Goal: Book appointment/travel/reservation

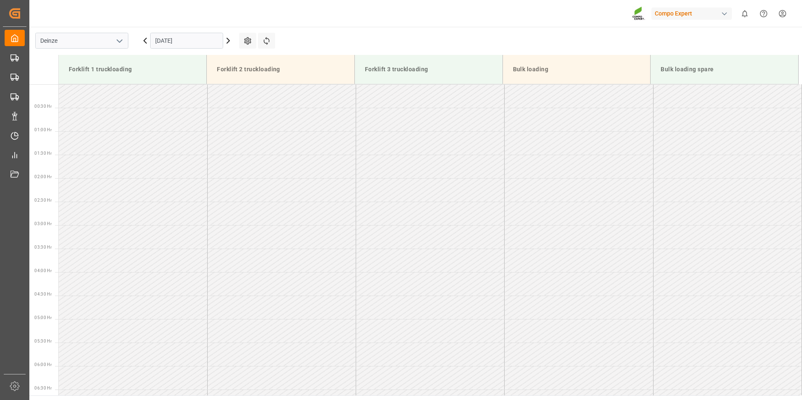
scroll to position [484, 0]
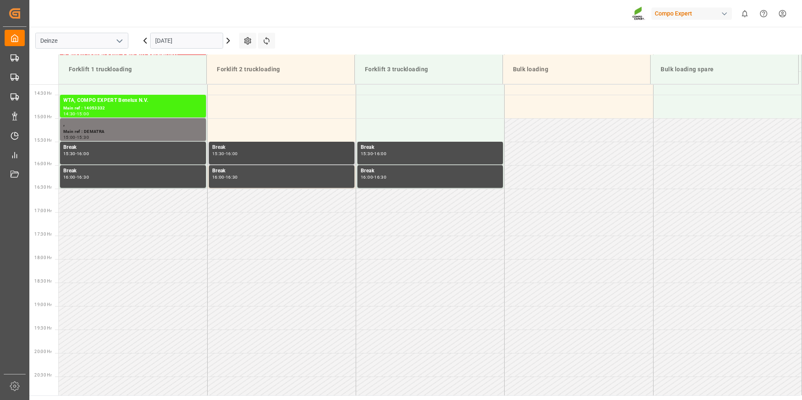
scroll to position [699, 0]
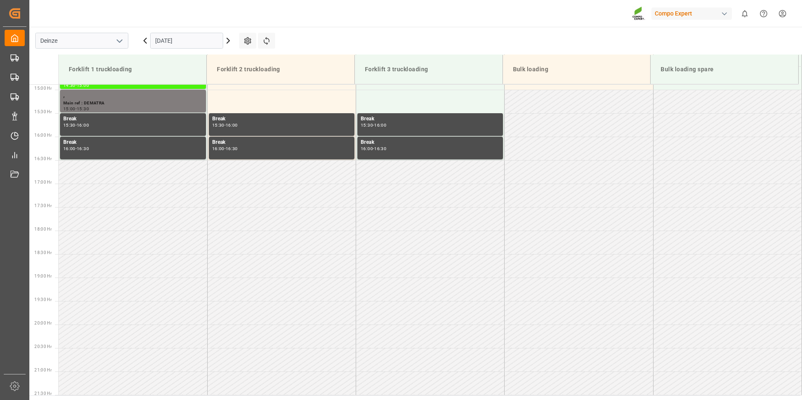
click at [204, 42] on input "[DATE]" at bounding box center [186, 41] width 73 height 16
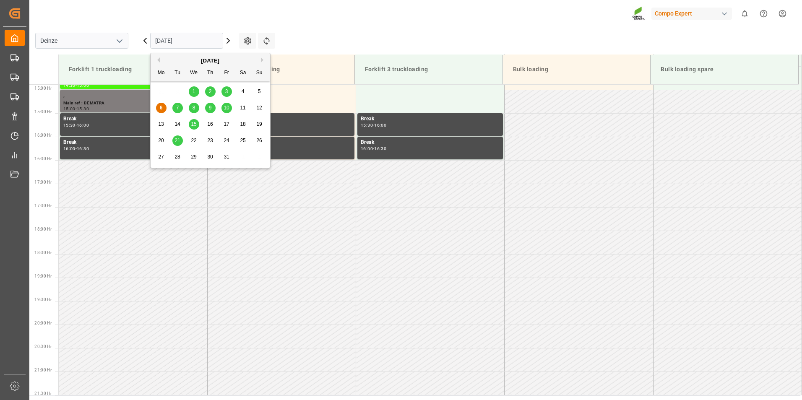
click at [178, 108] on span "7" at bounding box center [177, 108] width 3 height 6
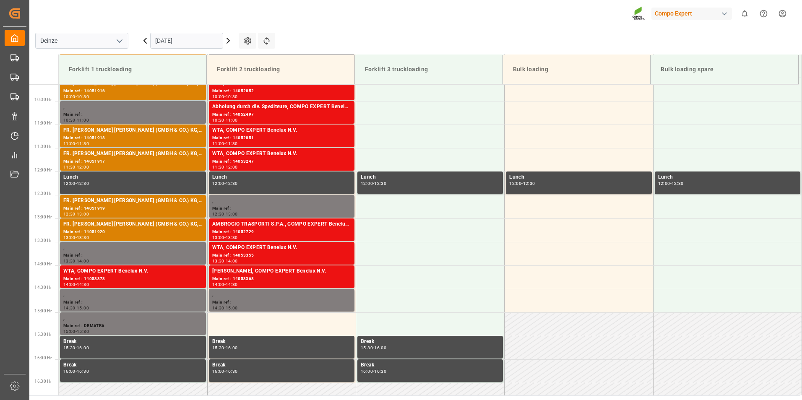
scroll to position [505, 0]
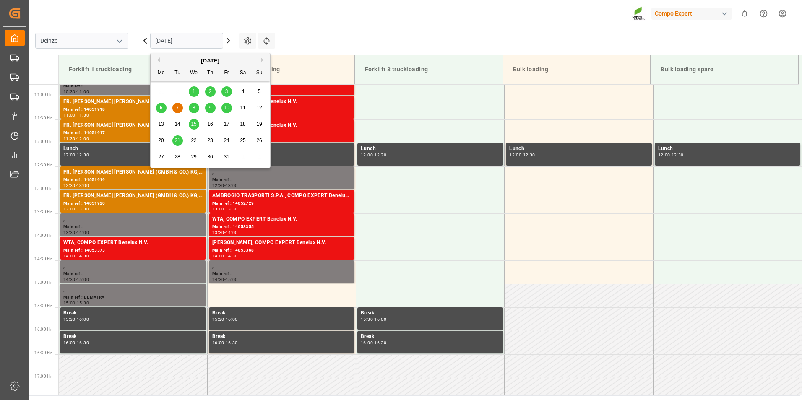
click at [200, 40] on input "[DATE]" at bounding box center [186, 41] width 73 height 16
click at [195, 108] on div "8" at bounding box center [194, 108] width 10 height 10
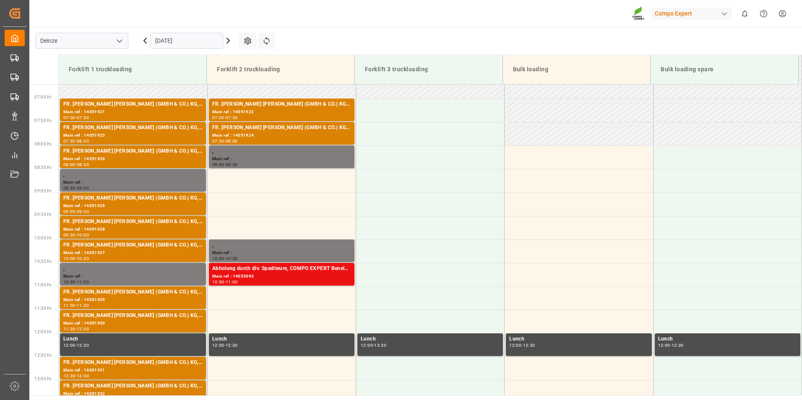
scroll to position [316, 0]
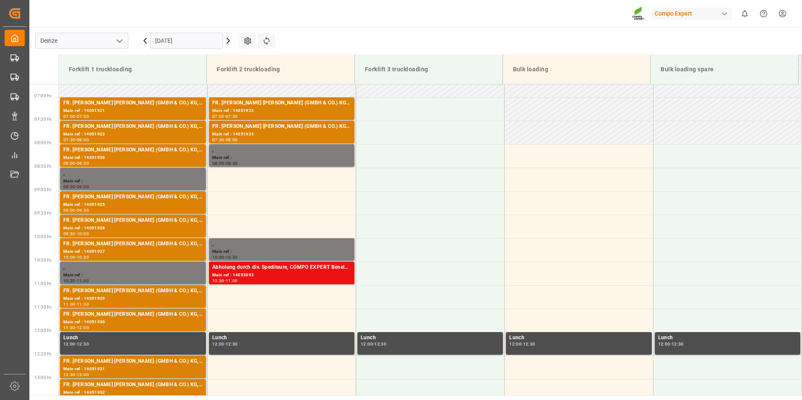
click at [191, 42] on input "[DATE]" at bounding box center [186, 41] width 73 height 16
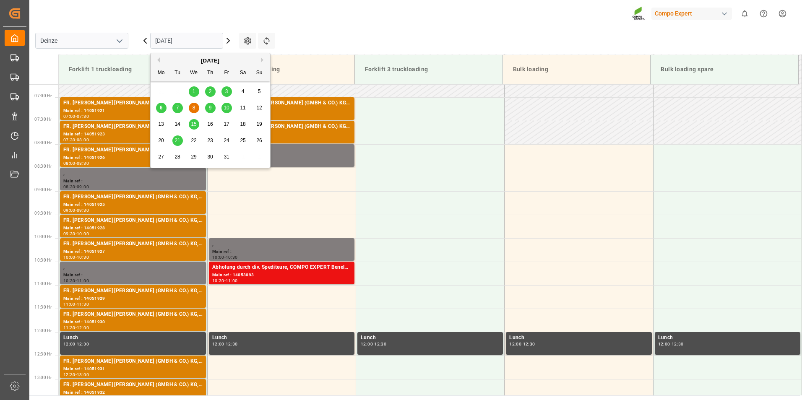
click at [178, 108] on span "7" at bounding box center [177, 108] width 3 height 6
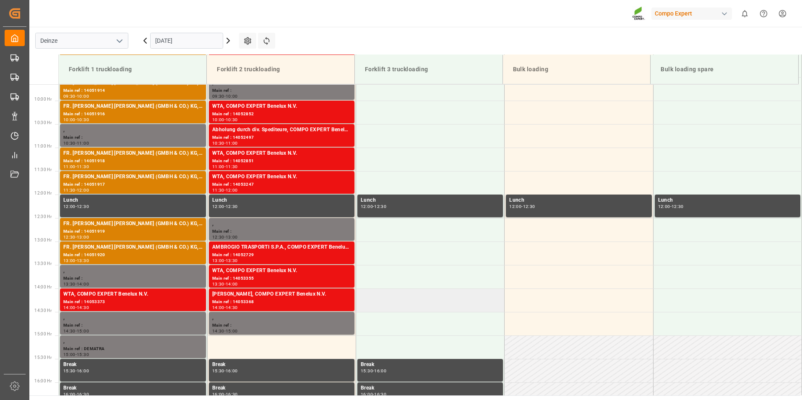
scroll to position [531, 0]
